Goal: Communication & Community: Answer question/provide support

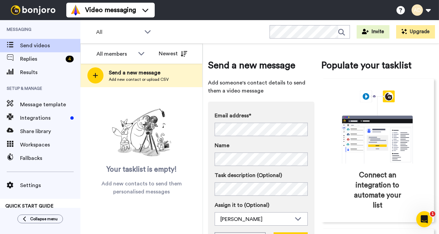
click at [290, 109] on div "Email address* No search result for ‘ kb@kimberlyjbenoit.com ’ Name Task descri…" at bounding box center [261, 181] width 107 height 160
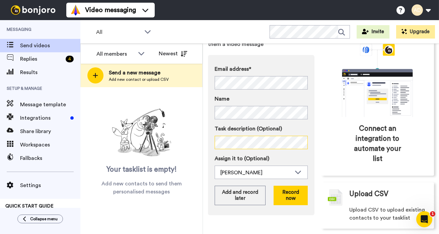
scroll to position [53, 0]
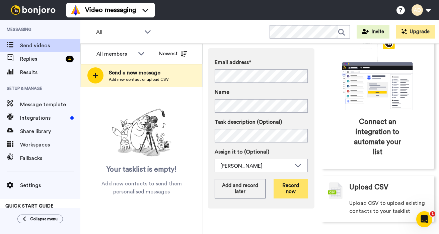
click at [295, 194] on button "Record now" at bounding box center [291, 188] width 34 height 19
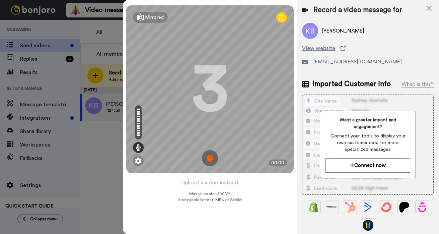
click at [212, 160] on img at bounding box center [210, 158] width 16 height 16
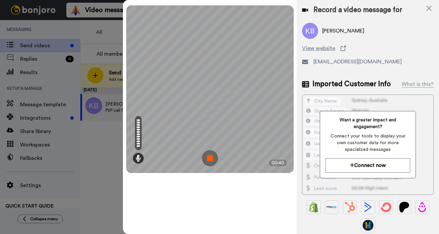
click at [212, 160] on img at bounding box center [210, 158] width 16 height 16
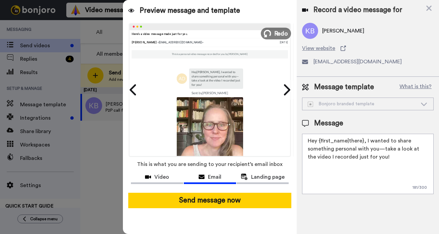
click at [269, 35] on icon at bounding box center [267, 33] width 7 height 7
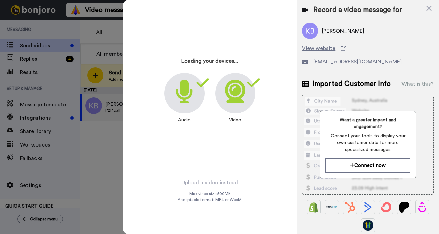
click at [236, 103] on div at bounding box center [235, 93] width 40 height 40
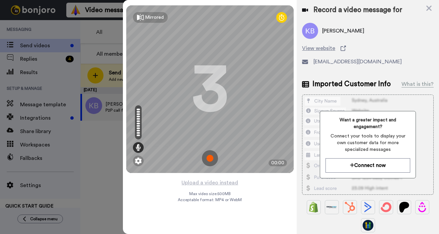
click at [206, 158] on img at bounding box center [210, 158] width 16 height 16
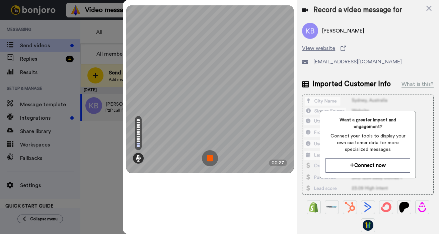
click at [208, 160] on img at bounding box center [210, 158] width 16 height 16
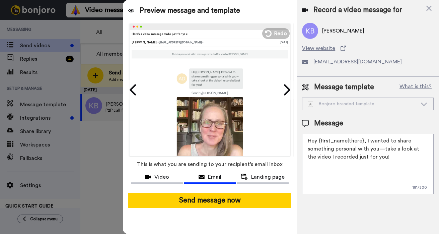
drag, startPoint x: 380, startPoint y: 156, endPoint x: 365, endPoint y: 146, distance: 17.8
click at [366, 144] on textarea "Hey {first_name|there}, I wanted to share something personal with you—take a lo…" at bounding box center [368, 164] width 132 height 60
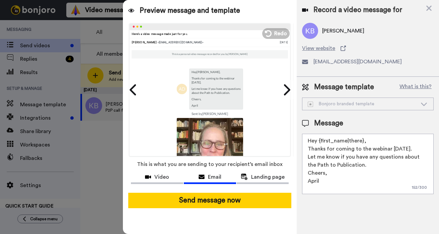
click at [364, 167] on textarea "Hey {first_name|there}, Thanks for coming to the webinar today. Let me know if …" at bounding box center [368, 164] width 132 height 60
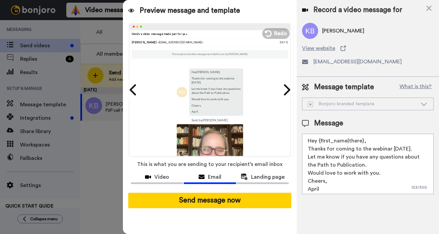
drag, startPoint x: 408, startPoint y: 149, endPoint x: 404, endPoint y: 164, distance: 16.0
click at [408, 149] on textarea "Hey {first_name|there}, Thanks for coming to the webinar today. Let me know if …" at bounding box center [368, 164] width 132 height 60
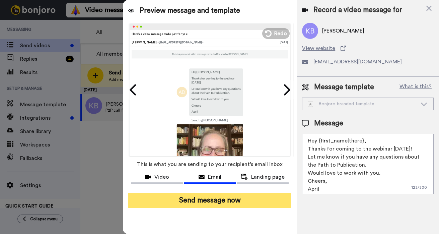
type textarea "Hey {first_name|there}, Thanks for coming to the webinar today! Let me know if …"
click at [213, 201] on button "Send message now" at bounding box center [209, 200] width 163 height 15
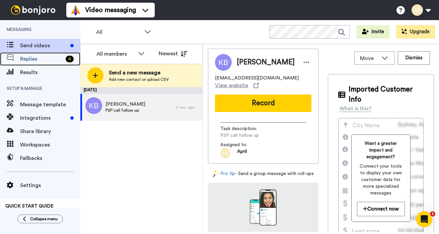
click at [36, 59] on span "Replies" at bounding box center [41, 59] width 43 height 8
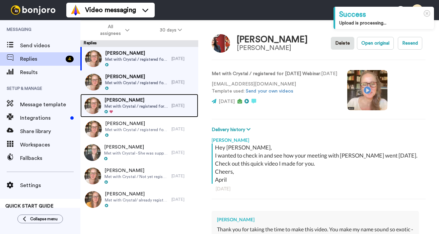
click at [160, 108] on span "Met with Crystal / registered for August 23 2025 Webinar - she attended past HF…" at bounding box center [137, 106] width 64 height 5
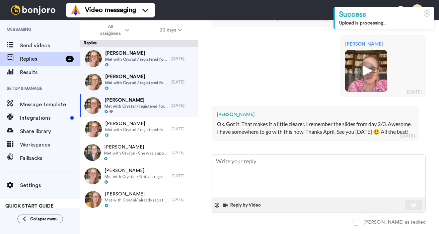
scroll to position [303, 0]
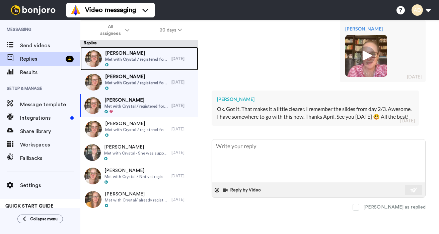
click at [135, 62] on div "Farica Woods Met with Crystal / registered for August 23 2025 Webinar" at bounding box center [136, 58] width 63 height 17
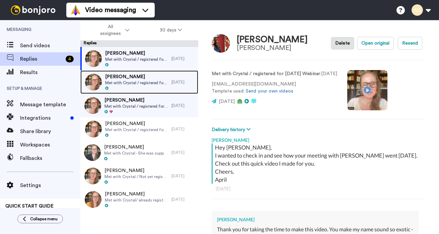
click at [114, 78] on span "[PERSON_NAME]" at bounding box center [136, 76] width 63 height 7
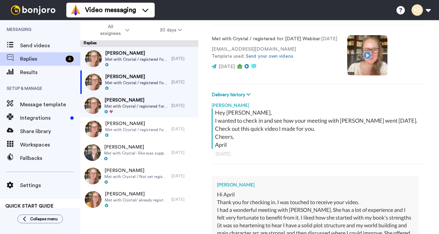
scroll to position [17, 0]
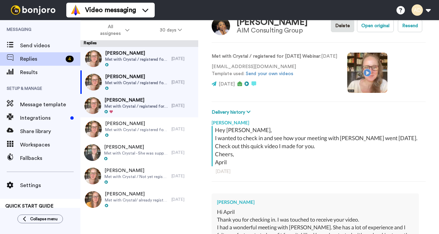
type textarea "x"
click at [32, 44] on span "Send videos" at bounding box center [50, 46] width 60 height 8
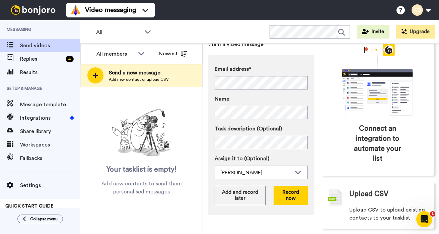
scroll to position [50, 0]
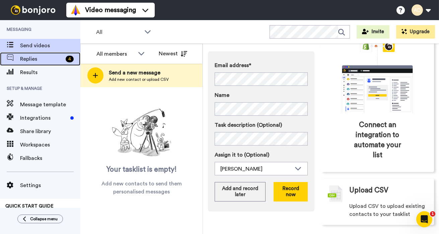
click at [31, 60] on span "Replies" at bounding box center [41, 59] width 43 height 8
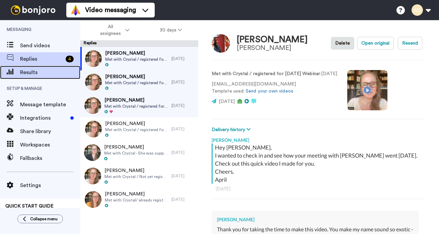
click at [32, 74] on span "Results" at bounding box center [50, 72] width 60 height 8
